Goal: Task Accomplishment & Management: Use online tool/utility

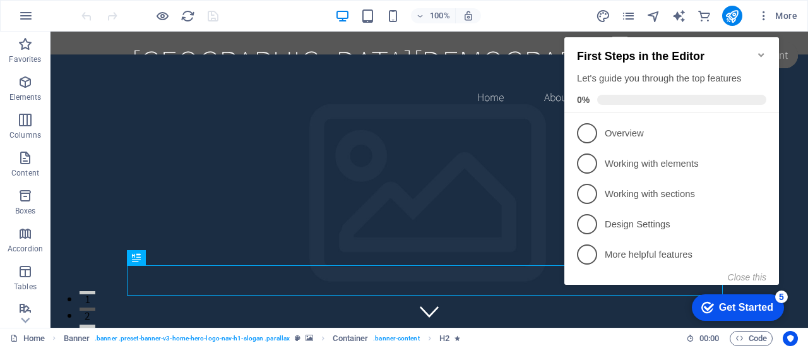
click at [761, 50] on icon "Minimize checklist" at bounding box center [761, 55] width 10 height 10
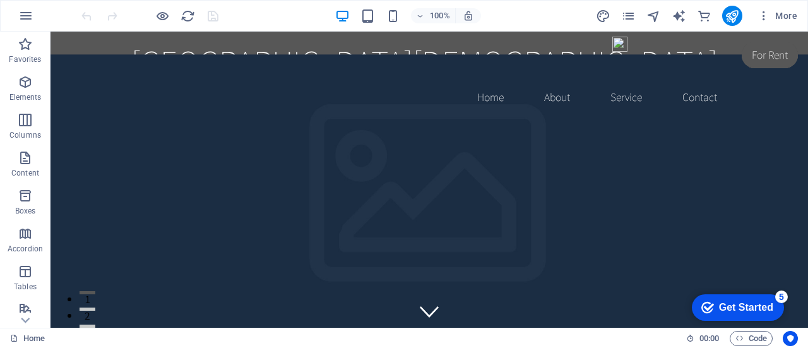
drag, startPoint x: 737, startPoint y: 306, endPoint x: 859, endPoint y: 494, distance: 224.5
click at [737, 306] on div "Get Started" at bounding box center [746, 307] width 54 height 11
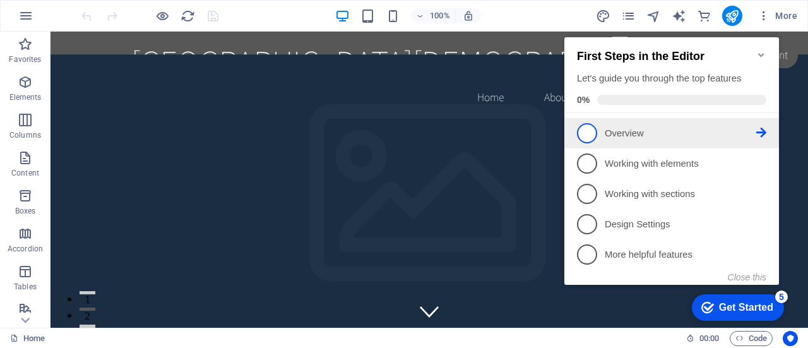
click at [589, 131] on span "1" at bounding box center [587, 133] width 20 height 20
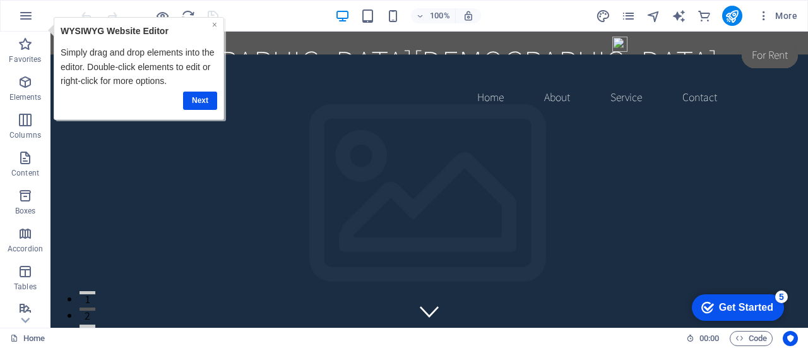
click at [215, 21] on link "×" at bounding box center [214, 25] width 5 height 10
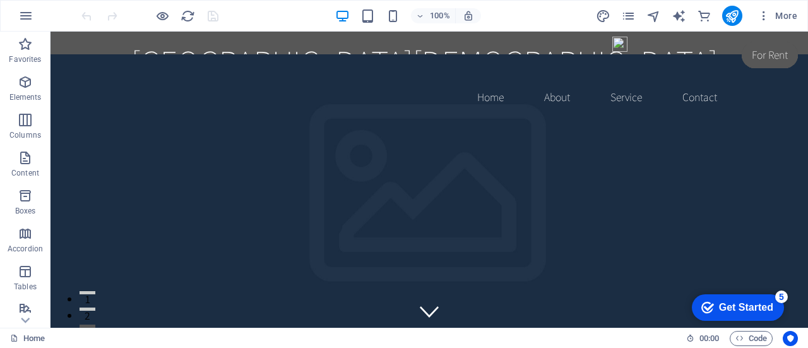
drag, startPoint x: 803, startPoint y: 48, endPoint x: 858, endPoint y: 44, distance: 55.1
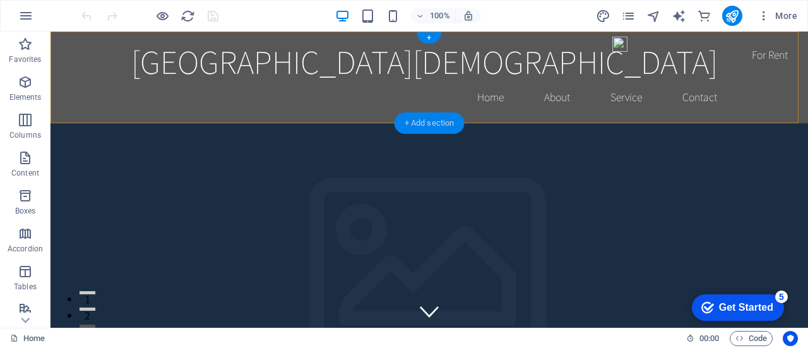
click at [420, 118] on div "+ Add section" at bounding box center [430, 122] width 70 height 21
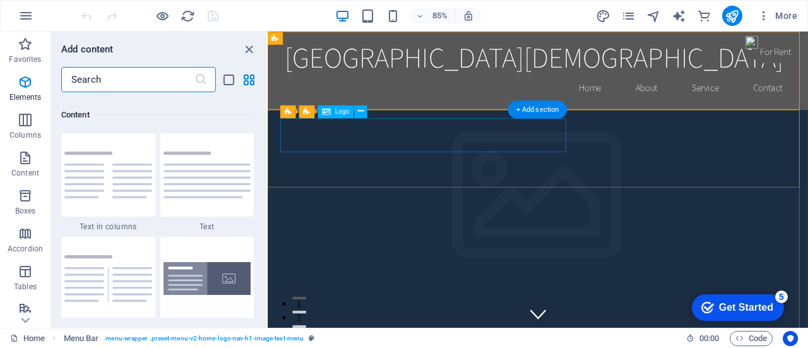
scroll to position [2209, 0]
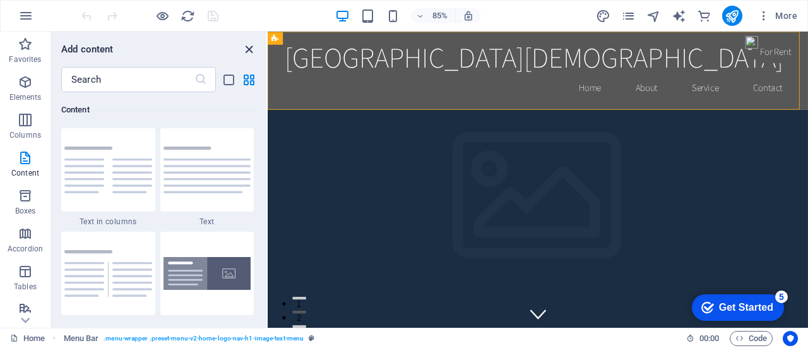
drag, startPoint x: 245, startPoint y: 46, endPoint x: 214, endPoint y: 18, distance: 42.0
click at [245, 46] on icon "close panel" at bounding box center [249, 49] width 15 height 15
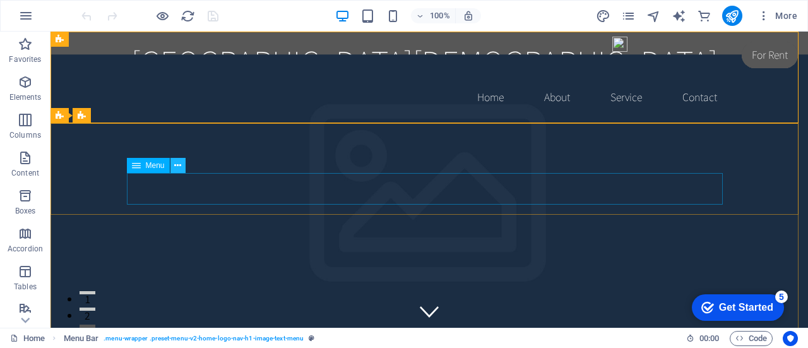
click at [178, 162] on icon at bounding box center [177, 165] width 7 height 13
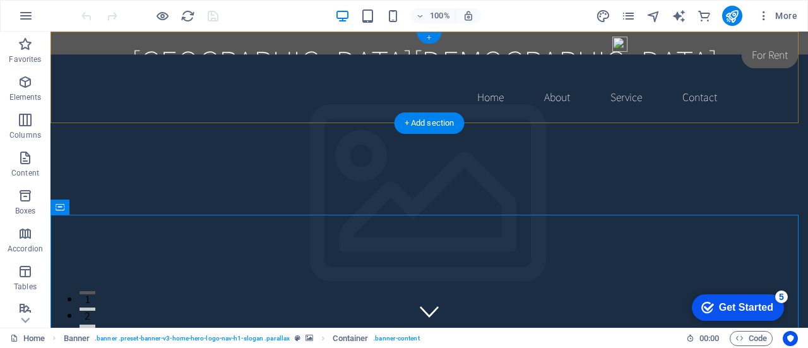
click at [431, 39] on div "+" at bounding box center [429, 37] width 25 height 11
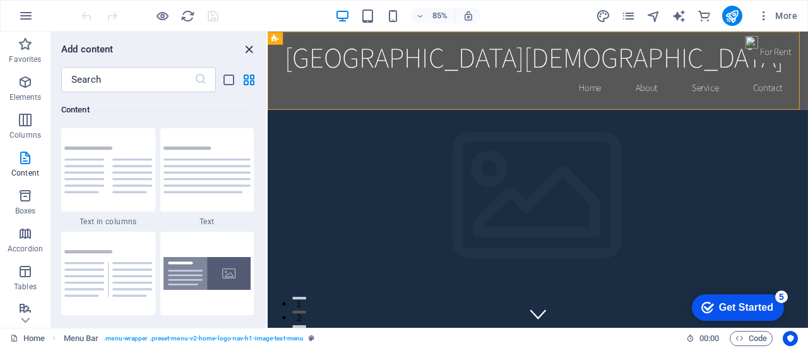
click at [249, 48] on icon "close panel" at bounding box center [249, 49] width 15 height 15
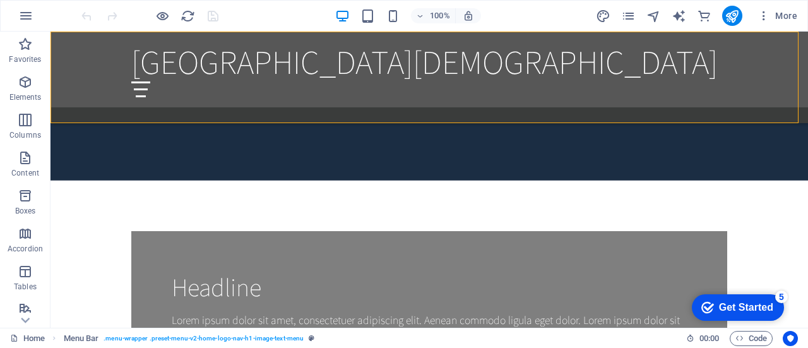
scroll to position [0, 0]
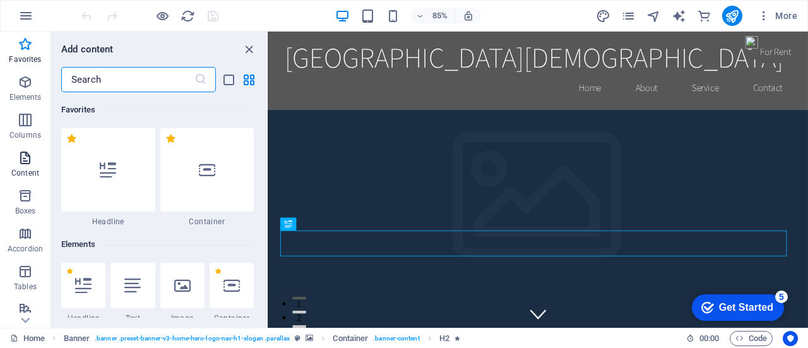
click at [24, 159] on icon "button" at bounding box center [25, 157] width 15 height 15
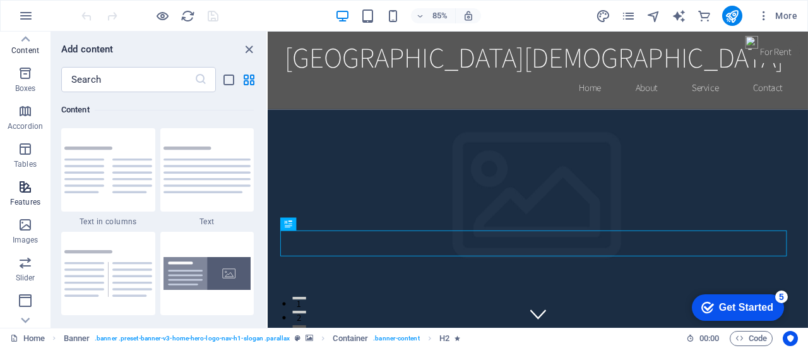
scroll to position [126, 0]
click at [22, 220] on icon "button" at bounding box center [25, 220] width 15 height 15
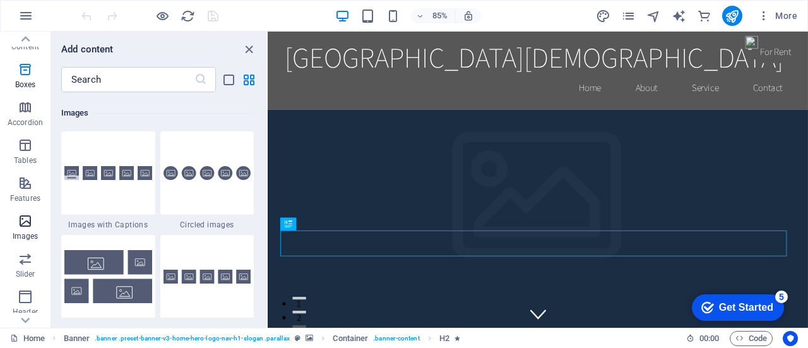
scroll to position [6402, 0]
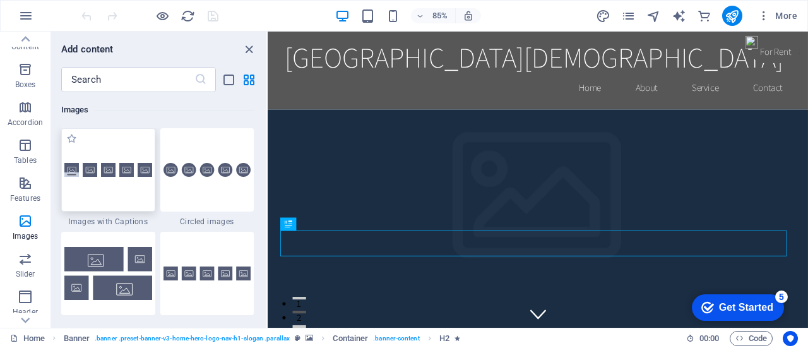
click at [115, 148] on div at bounding box center [108, 169] width 94 height 83
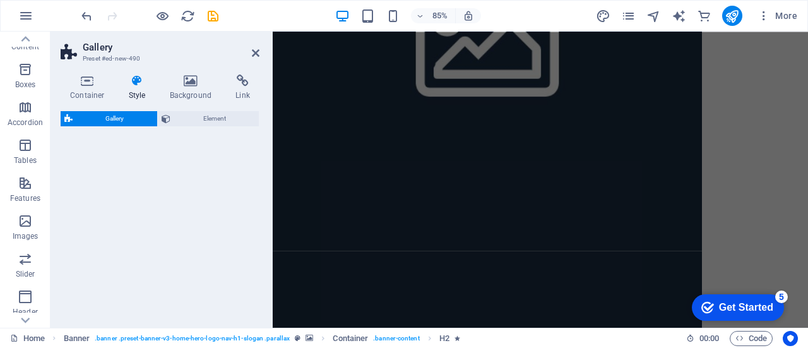
select select "rem"
select select "preset-gallery-v3-captions"
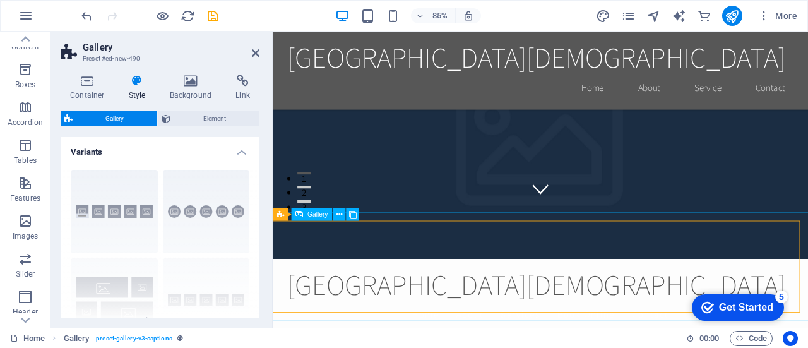
scroll to position [231, 0]
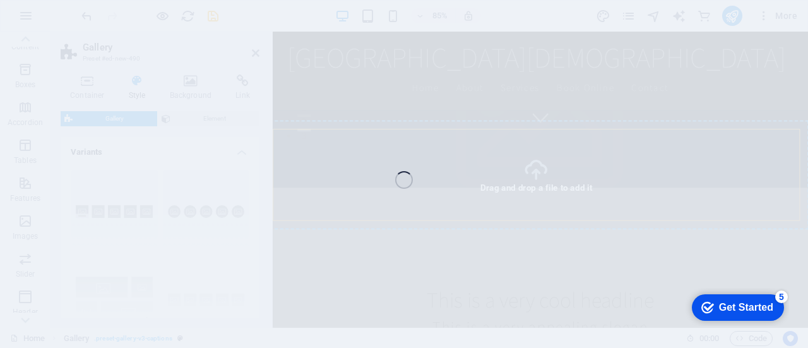
select select "4"
select select "px"
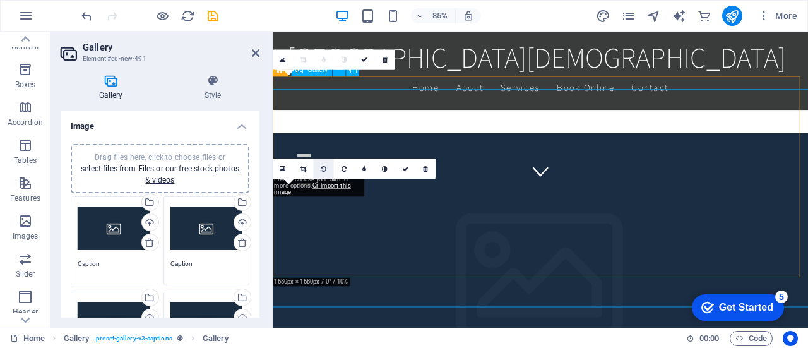
scroll to position [294, 0]
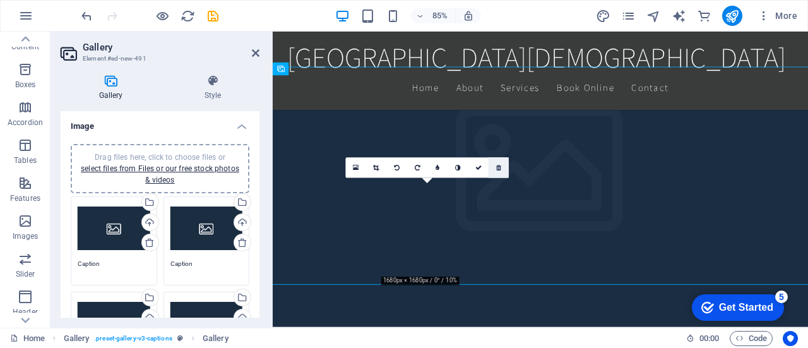
click at [500, 169] on icon at bounding box center [498, 167] width 5 height 6
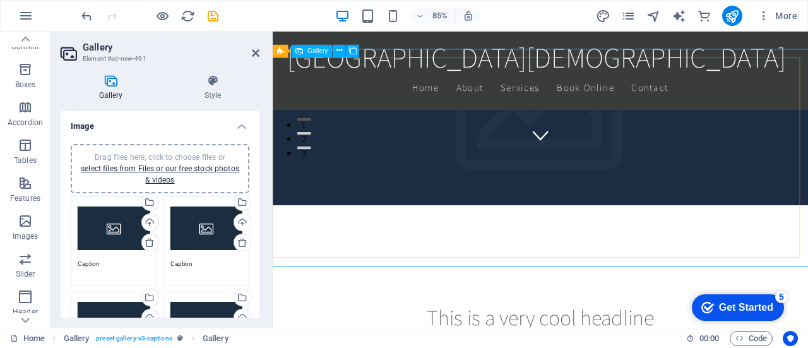
scroll to position [316, 0]
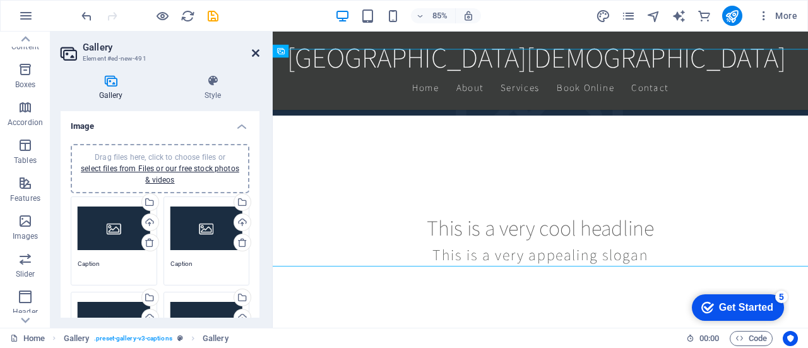
click at [254, 49] on icon at bounding box center [256, 53] width 8 height 10
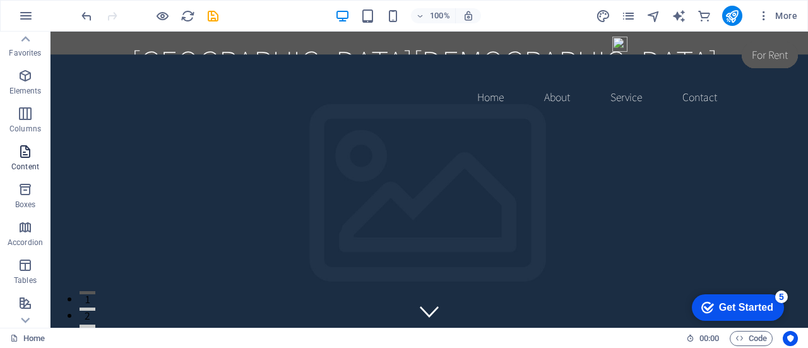
scroll to position [0, 0]
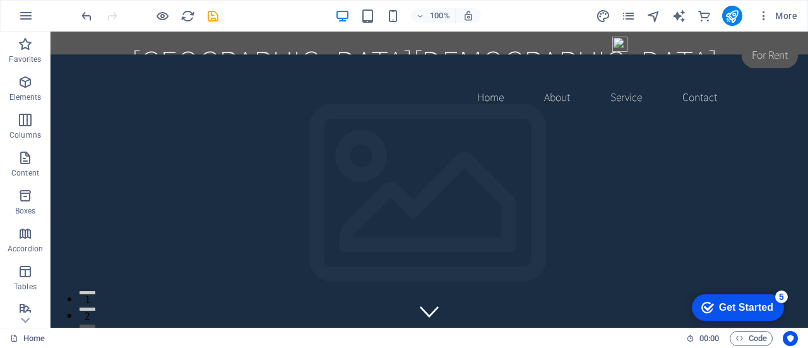
click at [724, 308] on div "Get Started" at bounding box center [746, 307] width 54 height 11
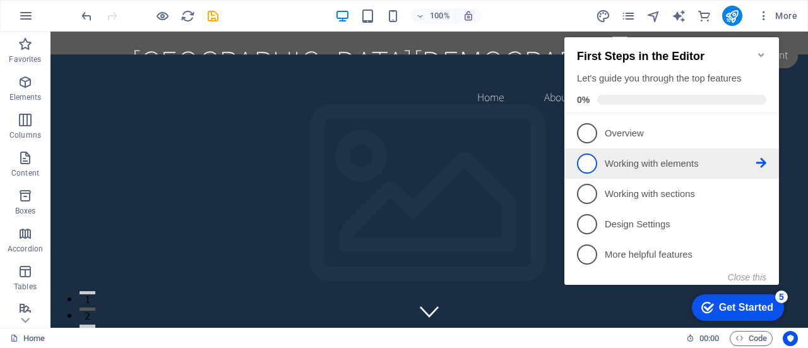
click at [588, 164] on span "2" at bounding box center [587, 163] width 20 height 20
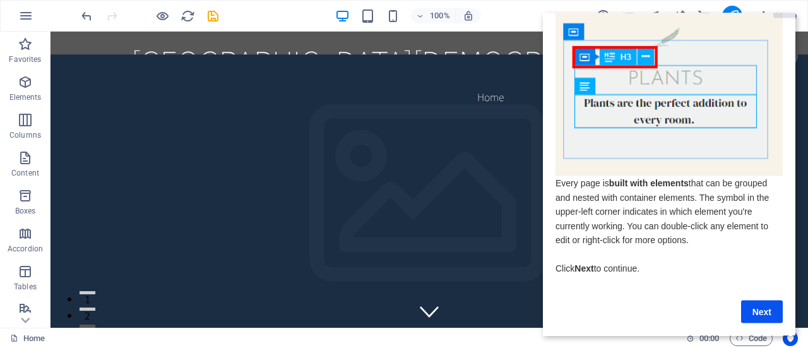
scroll to position [32, 0]
click at [757, 306] on link "Next" at bounding box center [762, 311] width 42 height 23
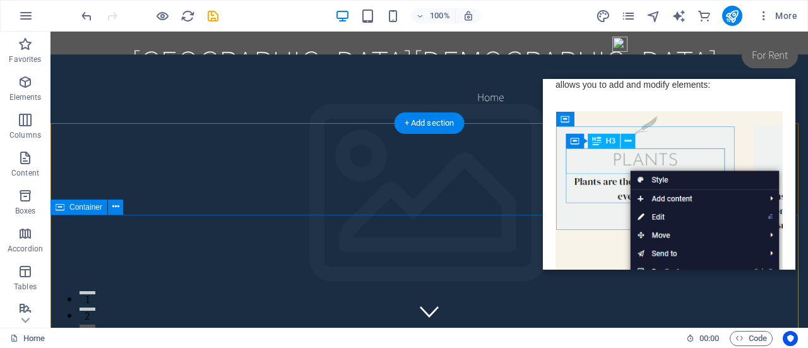
scroll to position [0, 0]
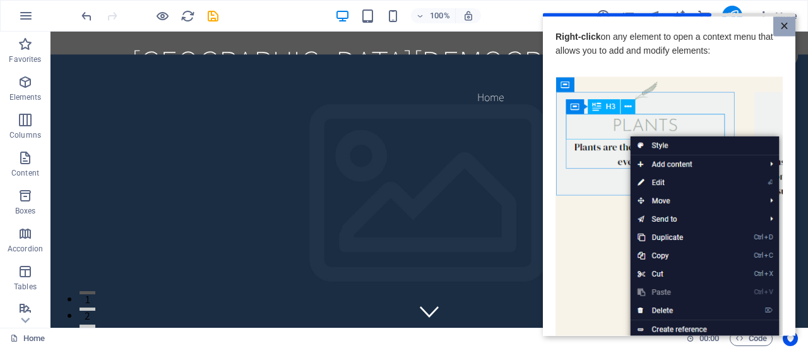
click at [778, 27] on link "×" at bounding box center [784, 26] width 22 height 20
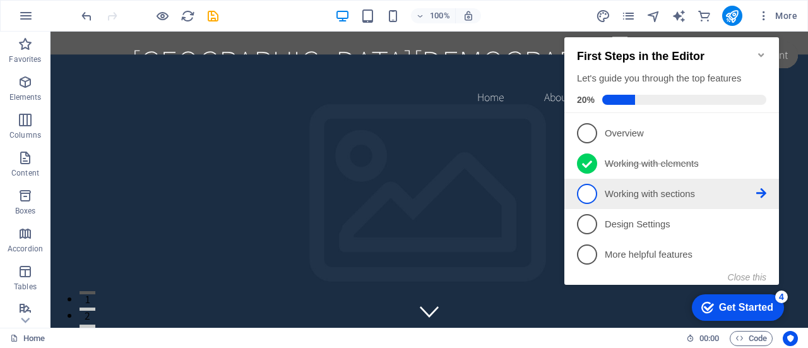
click at [581, 193] on span "3" at bounding box center [587, 194] width 20 height 20
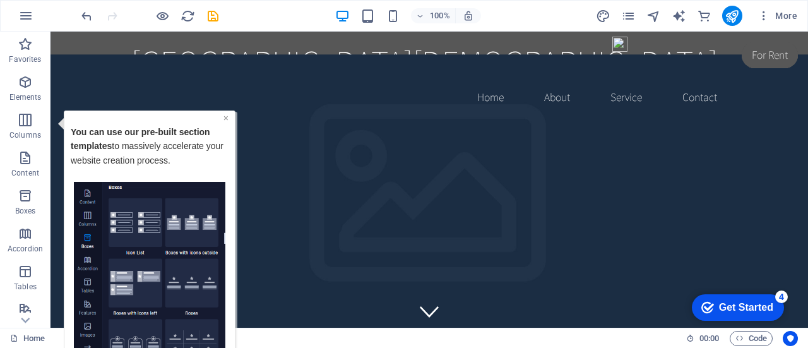
click at [225, 116] on link "×" at bounding box center [225, 117] width 5 height 10
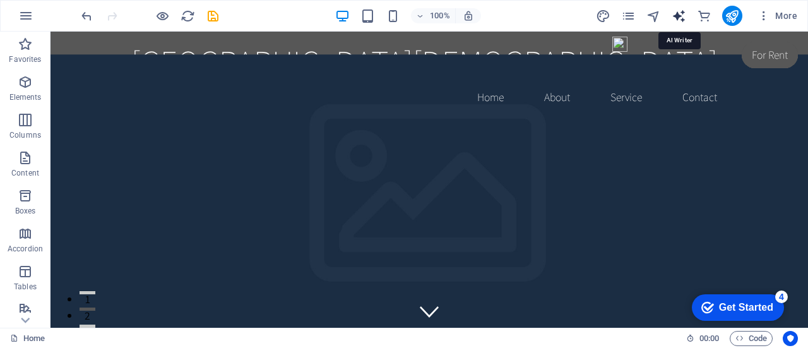
click at [681, 16] on icon "text_generator" at bounding box center [679, 16] width 15 height 15
select select "English"
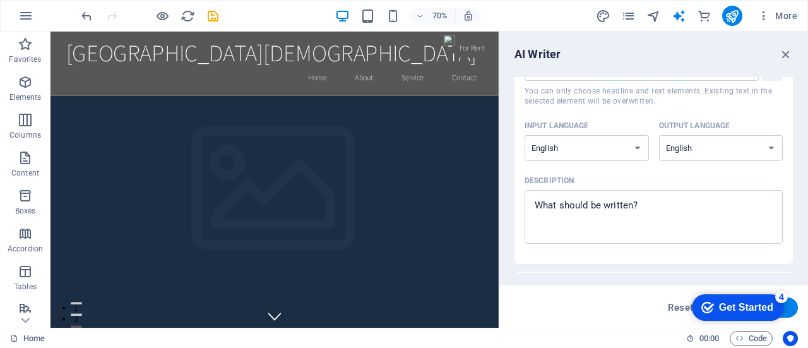
scroll to position [66, 0]
click at [788, 52] on icon "button" at bounding box center [786, 54] width 14 height 14
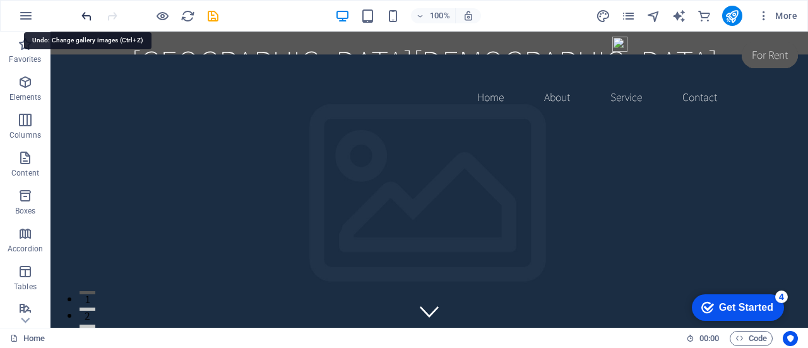
click at [86, 15] on icon "undo" at bounding box center [87, 16] width 15 height 15
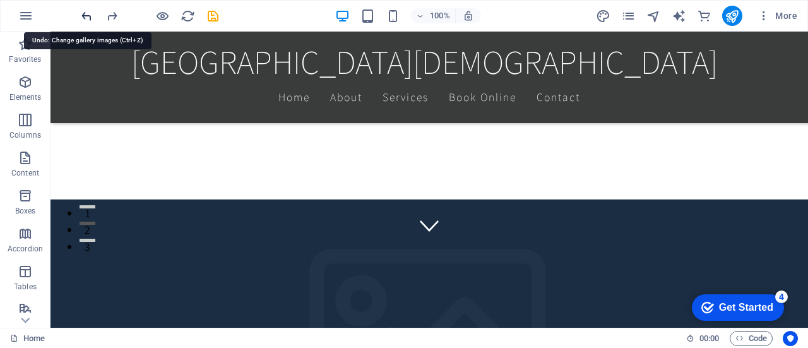
scroll to position [341, 0]
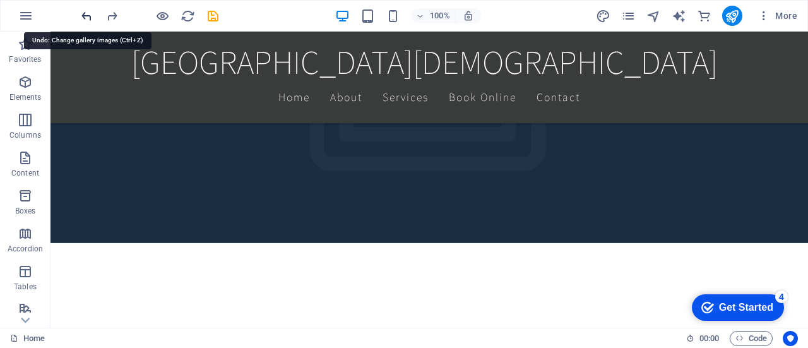
click at [86, 15] on icon "undo" at bounding box center [87, 16] width 15 height 15
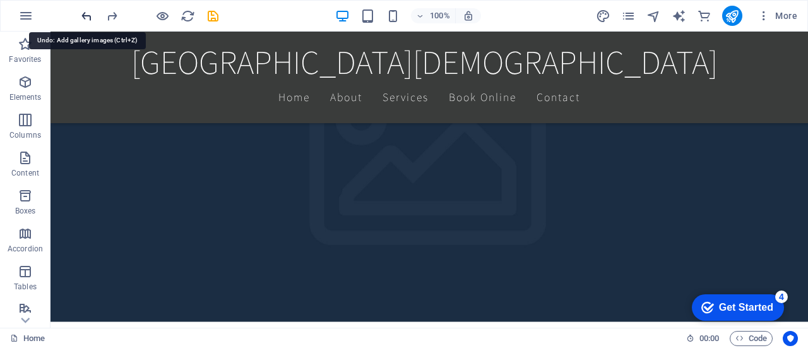
click at [86, 15] on icon "undo" at bounding box center [87, 16] width 15 height 15
click at [88, 13] on icon "undo" at bounding box center [87, 16] width 15 height 15
click at [27, 16] on icon "button" at bounding box center [25, 15] width 15 height 15
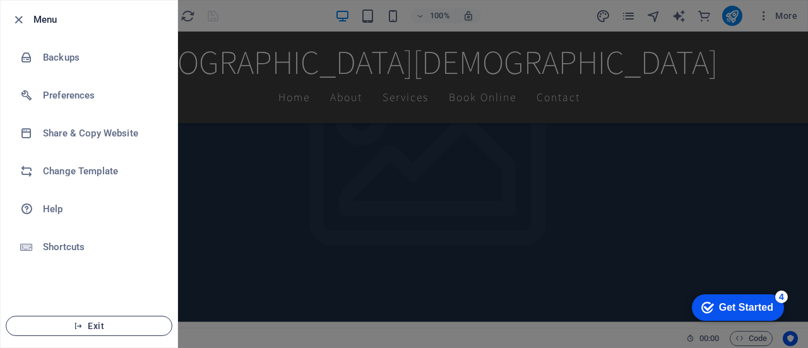
click at [68, 323] on span "Exit" at bounding box center [88, 326] width 145 height 10
click at [16, 15] on icon "button" at bounding box center [18, 20] width 15 height 15
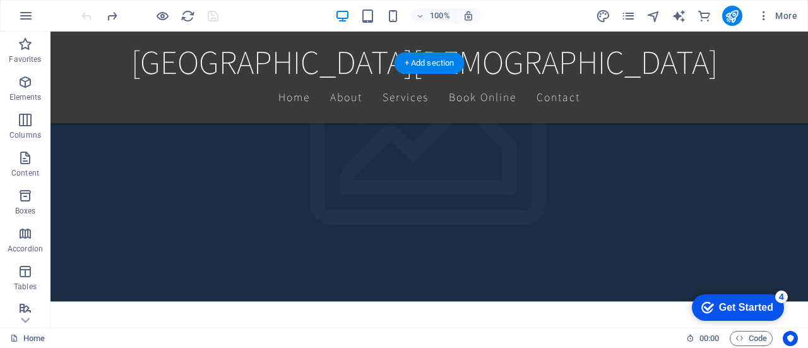
scroll to position [257, 0]
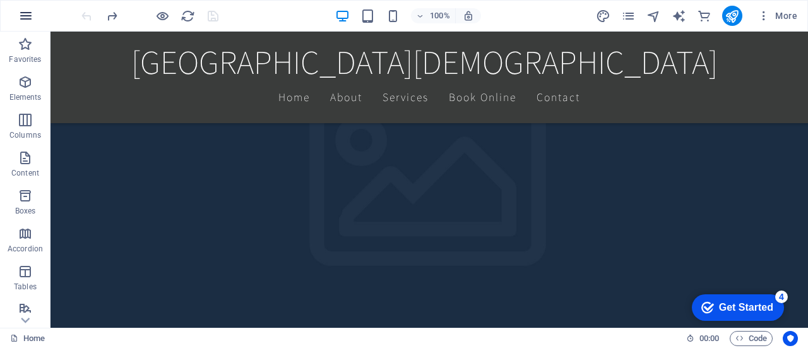
click at [29, 13] on icon "button" at bounding box center [25, 15] width 15 height 15
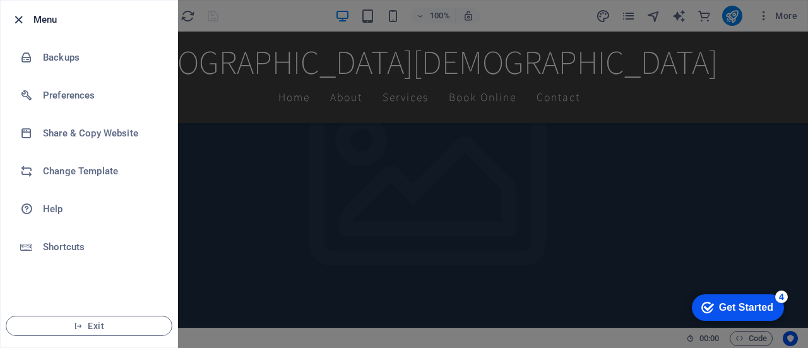
click at [16, 18] on icon "button" at bounding box center [18, 20] width 15 height 15
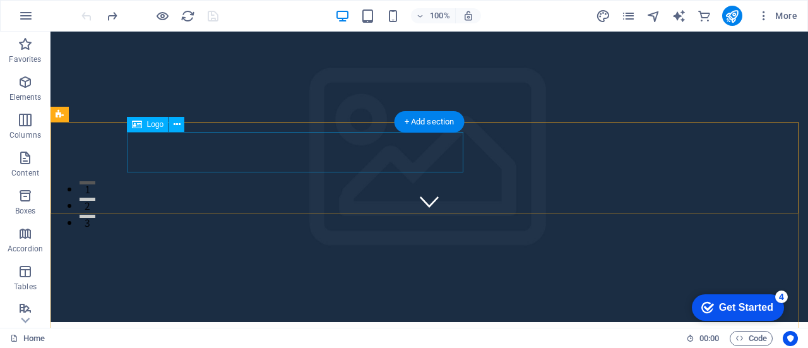
scroll to position [0, 0]
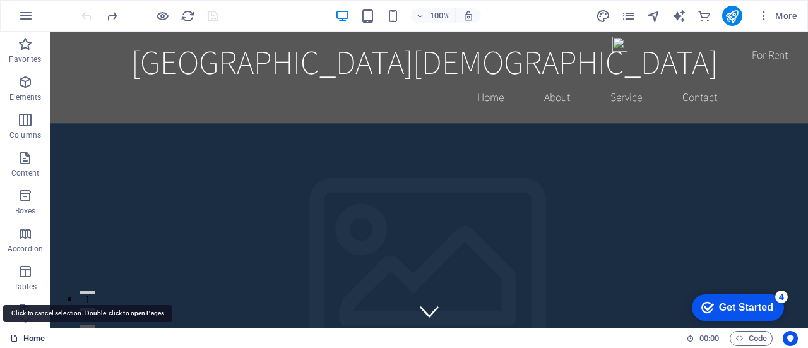
click at [30, 335] on link "Home" at bounding box center [27, 338] width 35 height 15
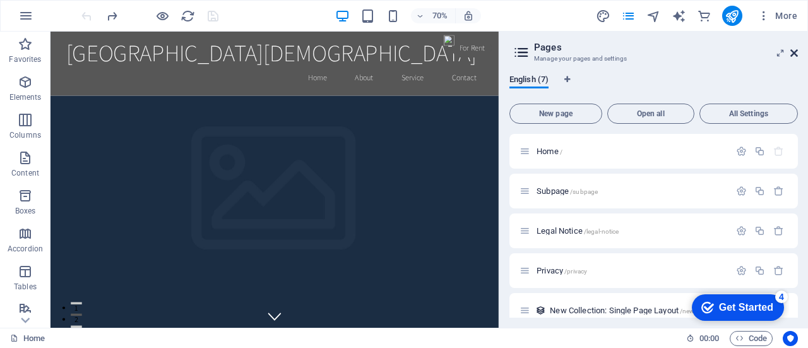
click at [793, 50] on icon at bounding box center [794, 53] width 8 height 10
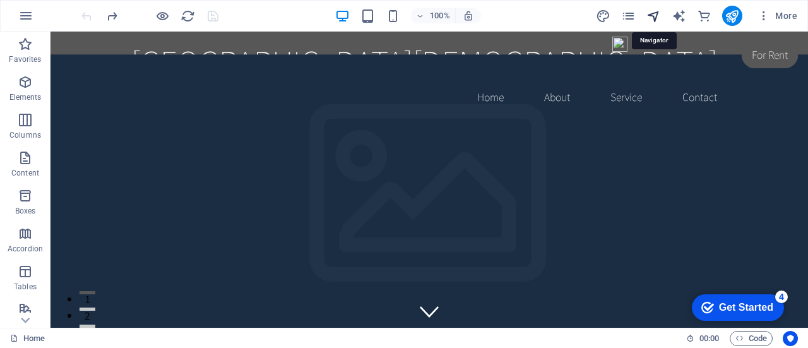
click at [654, 16] on icon "navigator" at bounding box center [653, 16] width 15 height 15
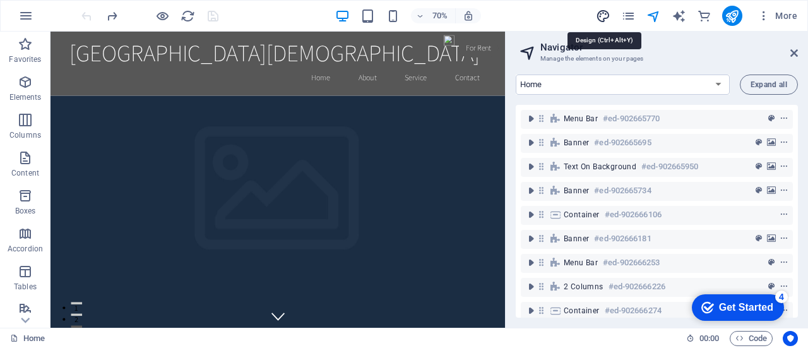
click at [604, 18] on icon "design" at bounding box center [603, 16] width 15 height 15
select select "rem"
select select "200"
select select "px"
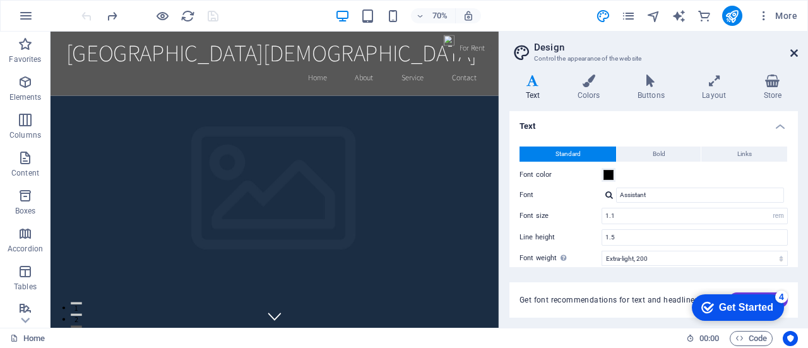
click at [795, 53] on icon at bounding box center [794, 53] width 8 height 10
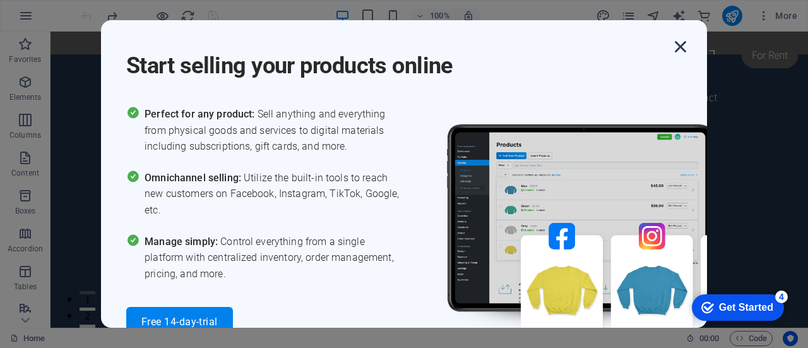
click at [681, 49] on icon "button" at bounding box center [680, 46] width 23 height 23
